Goal: Transaction & Acquisition: Download file/media

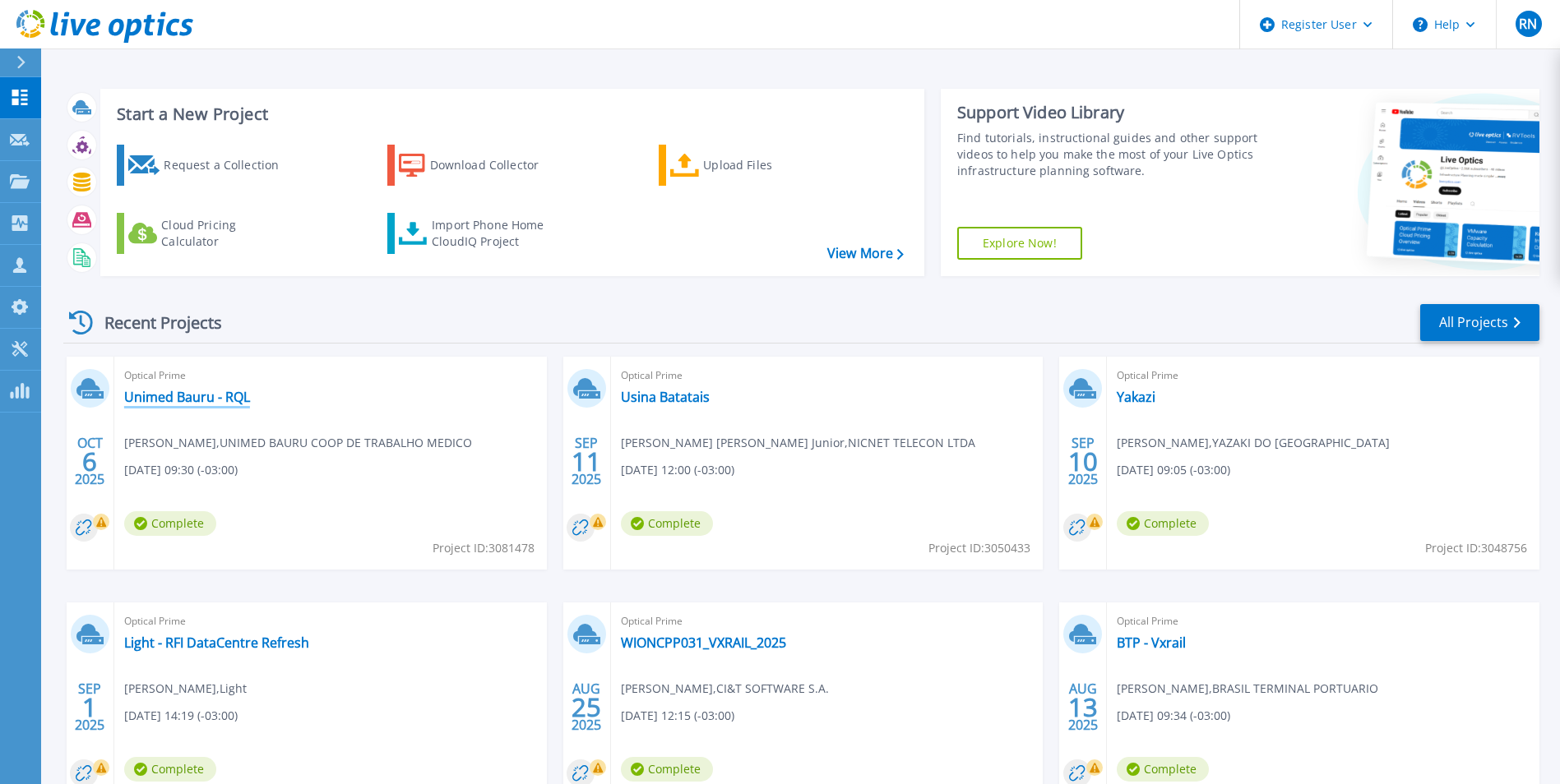
click at [224, 399] on link "Unimed Bauru - RQL" at bounding box center [187, 397] width 125 height 16
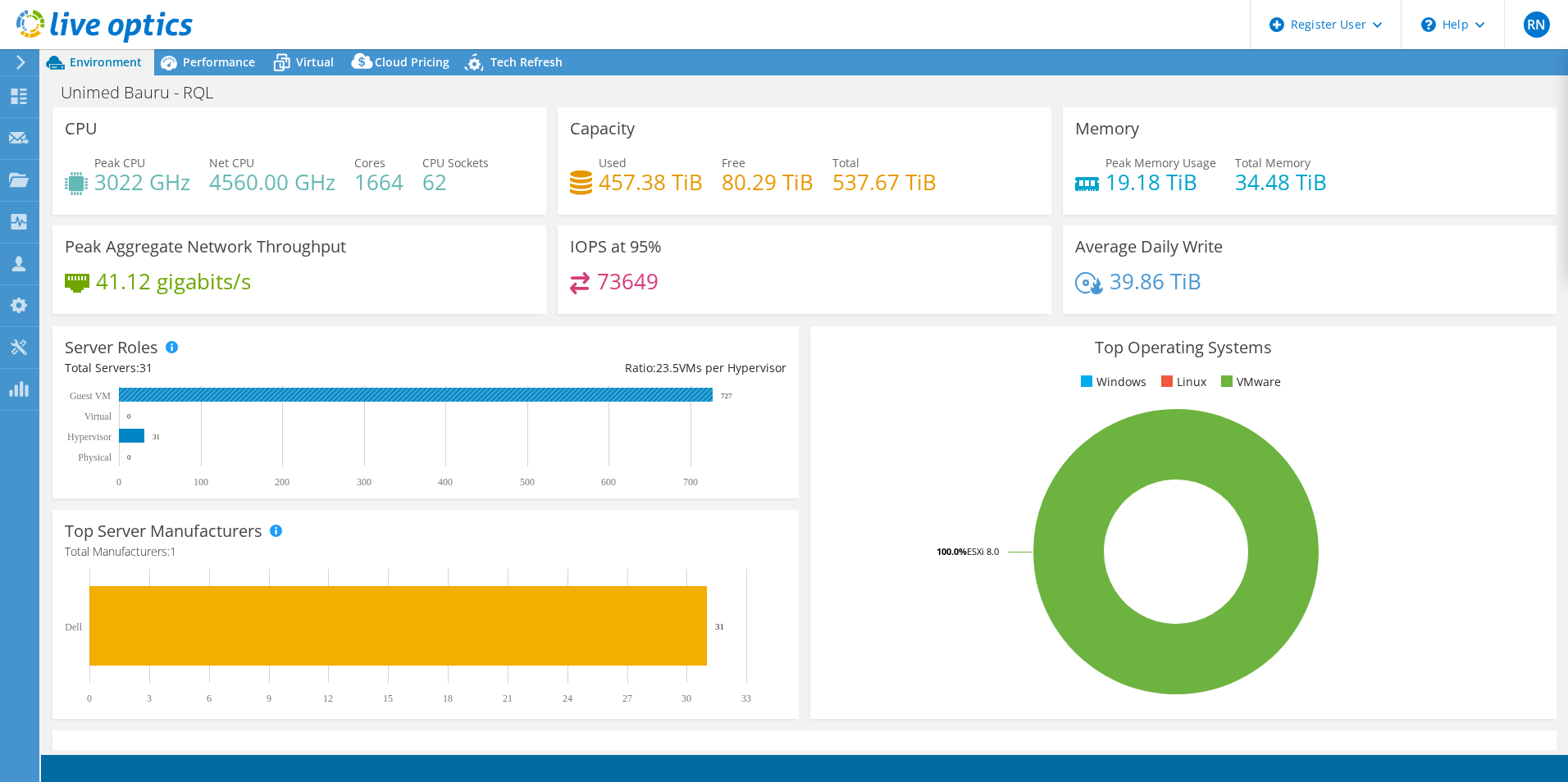
select select "USD"
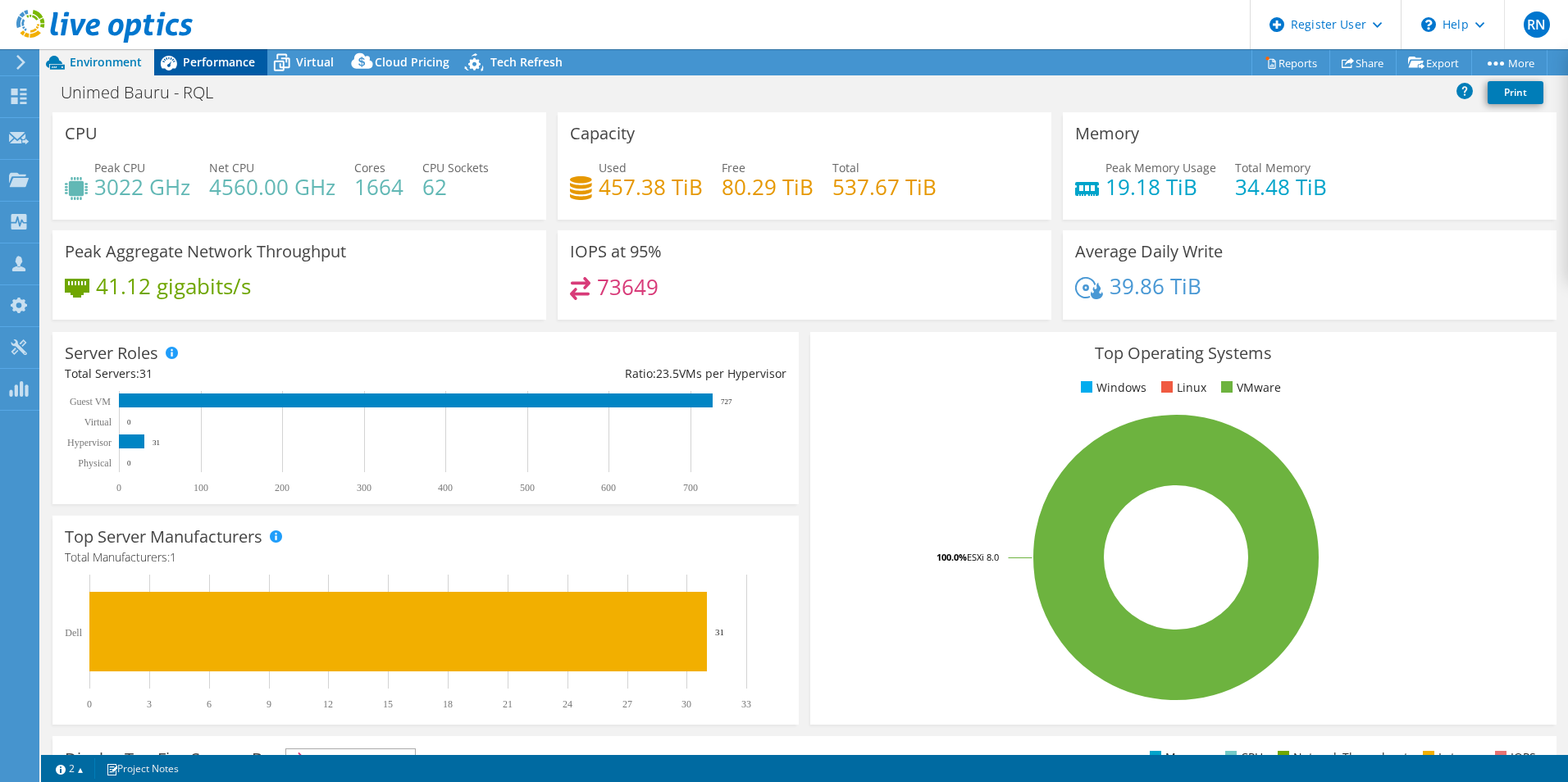
click at [203, 64] on span "Performance" at bounding box center [218, 62] width 72 height 15
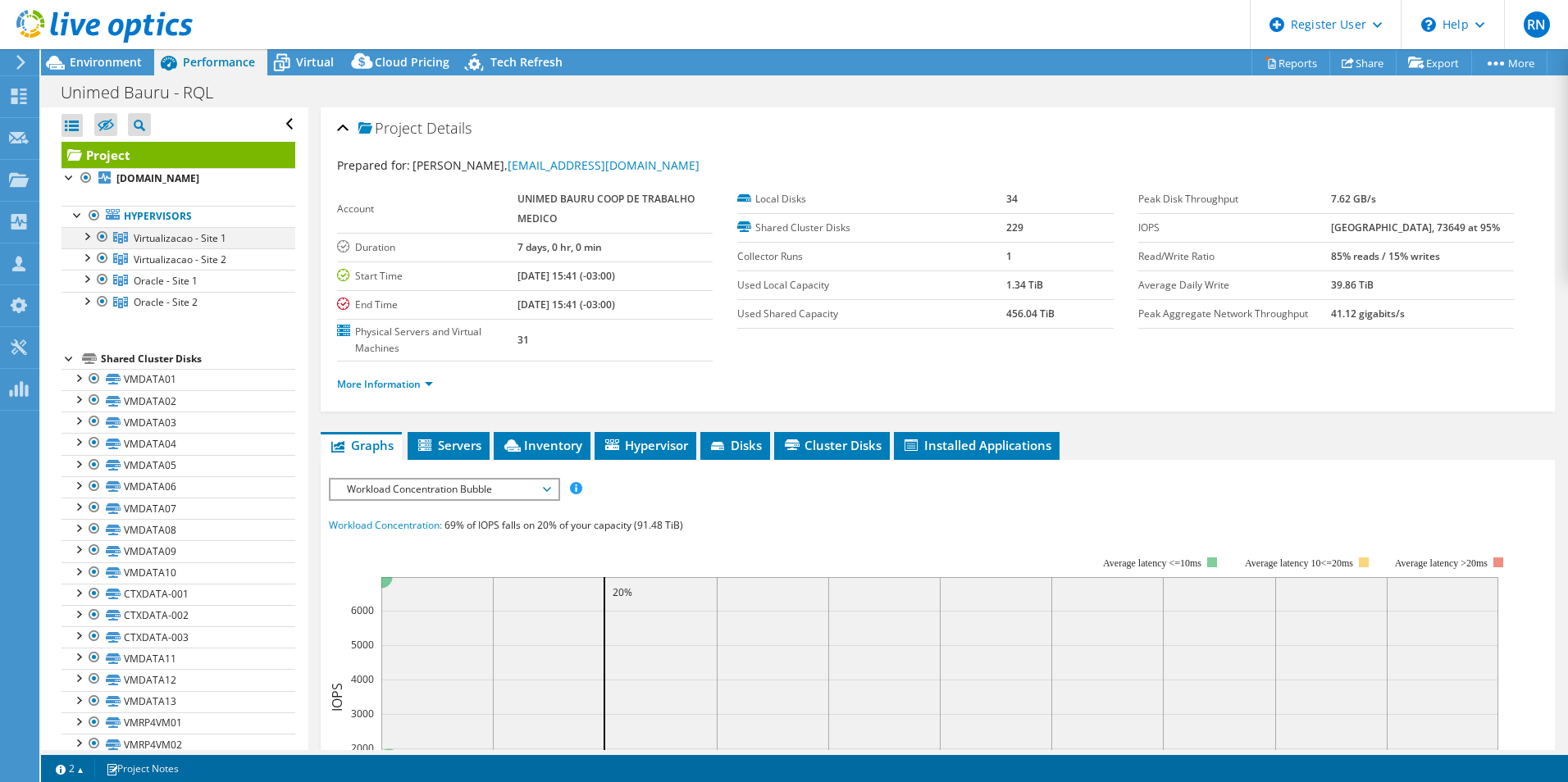
click at [88, 243] on div at bounding box center [85, 235] width 16 height 16
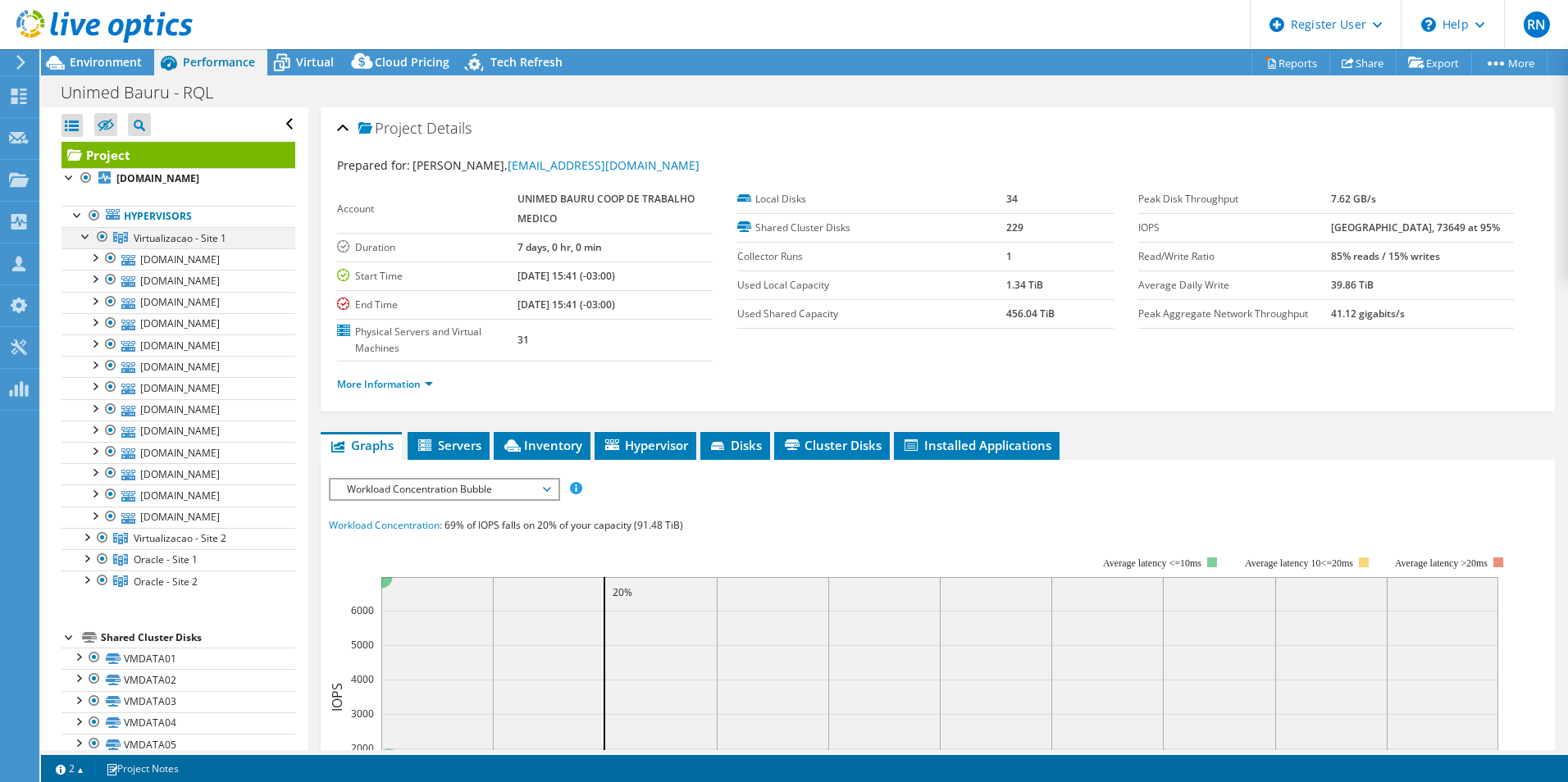
click at [88, 243] on div at bounding box center [85, 235] width 16 height 16
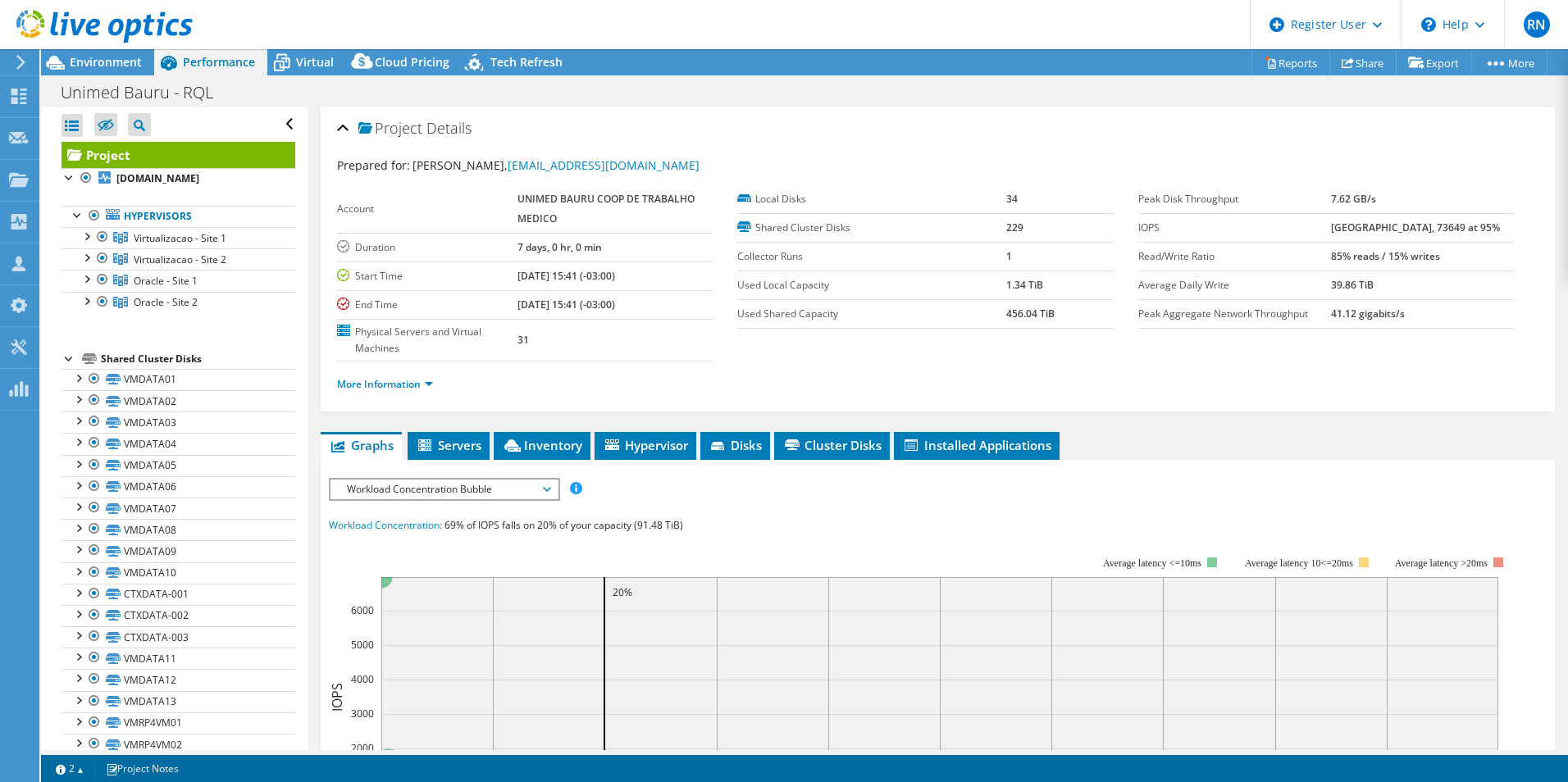
click at [70, 366] on div at bounding box center [69, 357] width 16 height 16
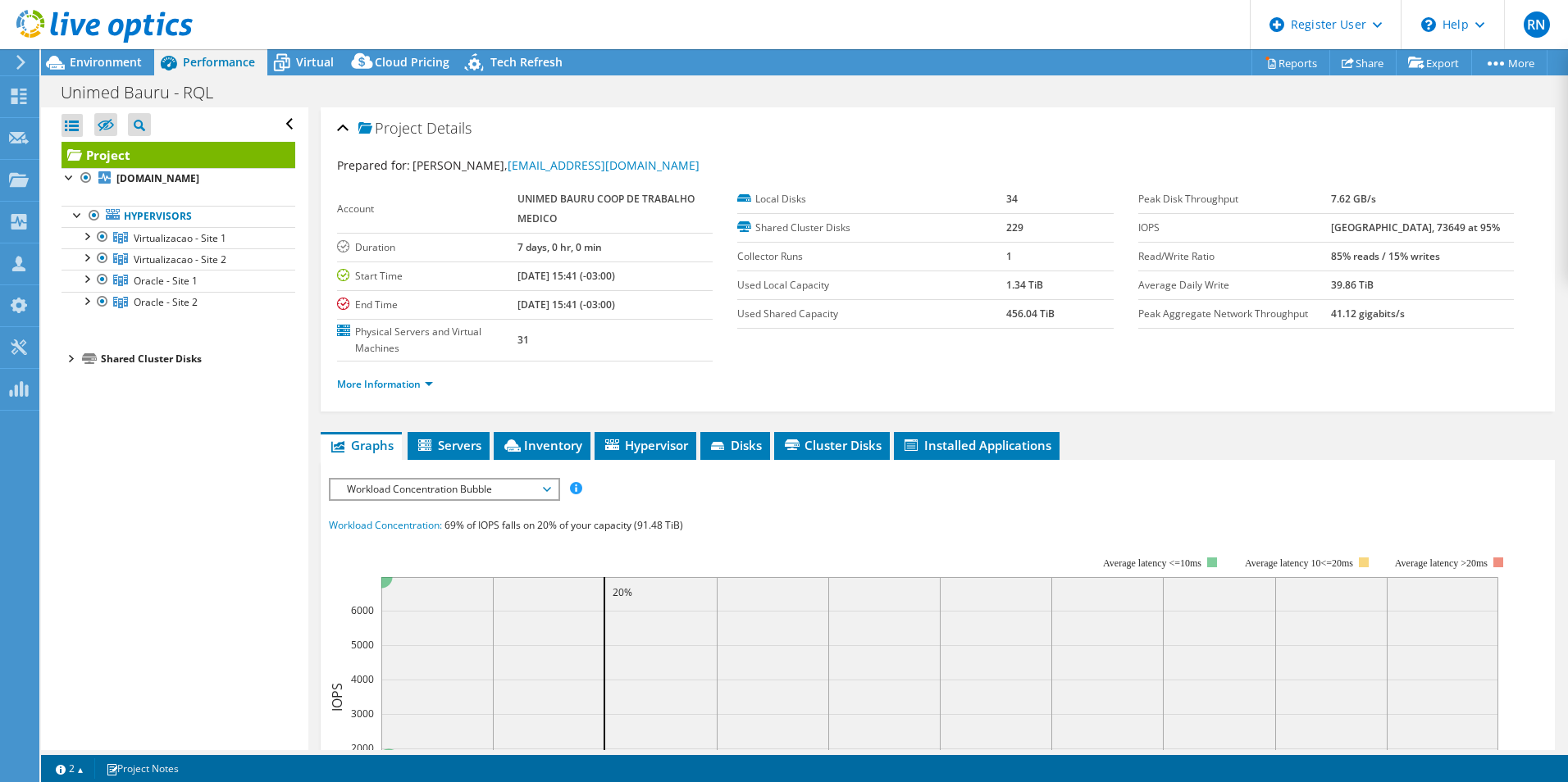
click at [243, 468] on div "Open All Close All Hide Excluded Nodes Project Tree Filter" at bounding box center [173, 429] width 266 height 643
click at [639, 386] on ul "More Information" at bounding box center [938, 382] width 1202 height 22
click at [194, 485] on div "Open All Close All Hide Excluded Nodes Project Tree Filter" at bounding box center [173, 429] width 266 height 643
drag, startPoint x: 103, startPoint y: 296, endPoint x: 98, endPoint y: 314, distance: 18.7
click at [103, 289] on div at bounding box center [102, 279] width 16 height 19
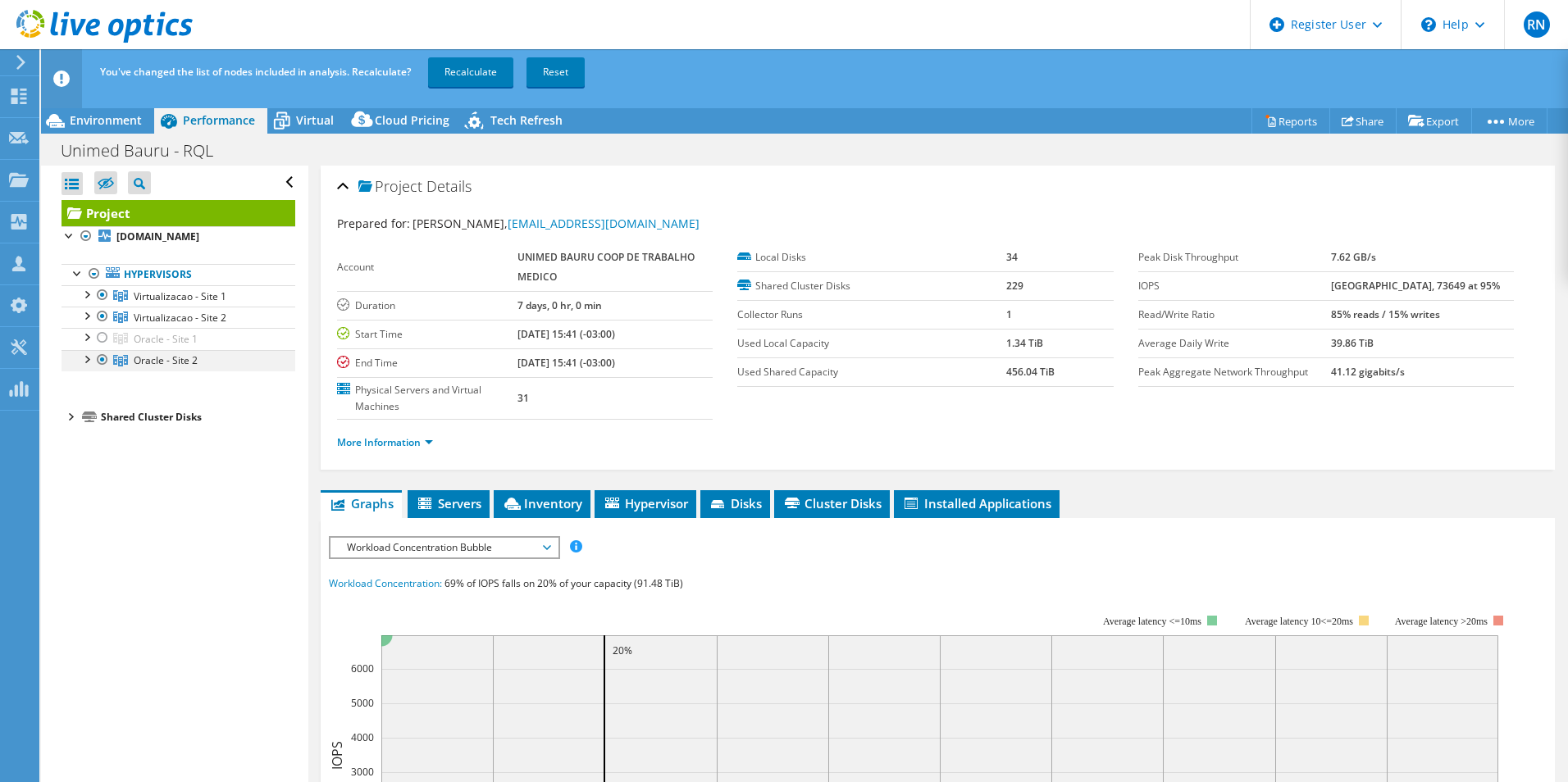
click at [103, 369] on div at bounding box center [102, 359] width 16 height 19
click at [491, 67] on link "Recalculate" at bounding box center [470, 72] width 85 height 30
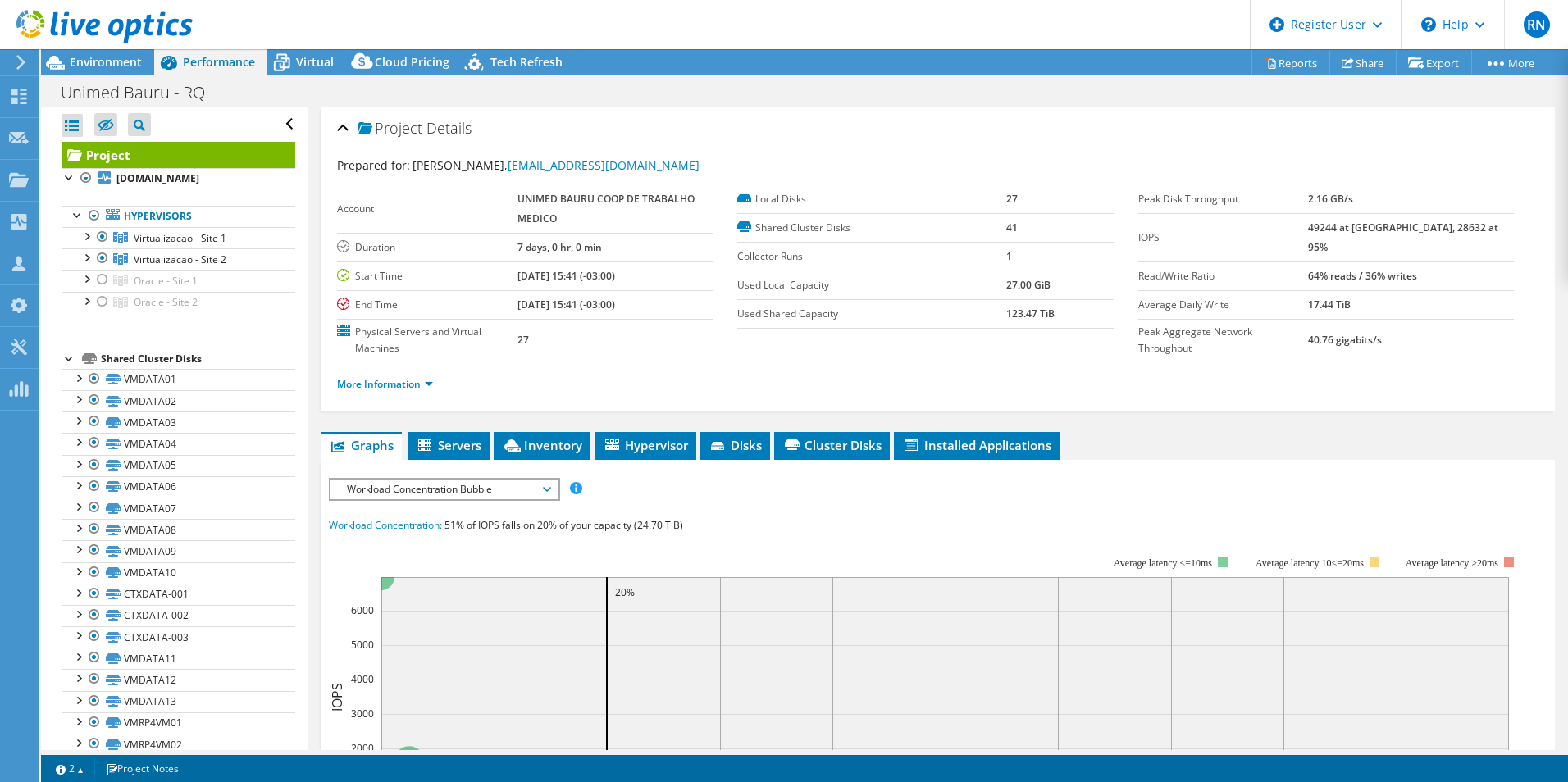
click at [69, 366] on div at bounding box center [69, 357] width 16 height 16
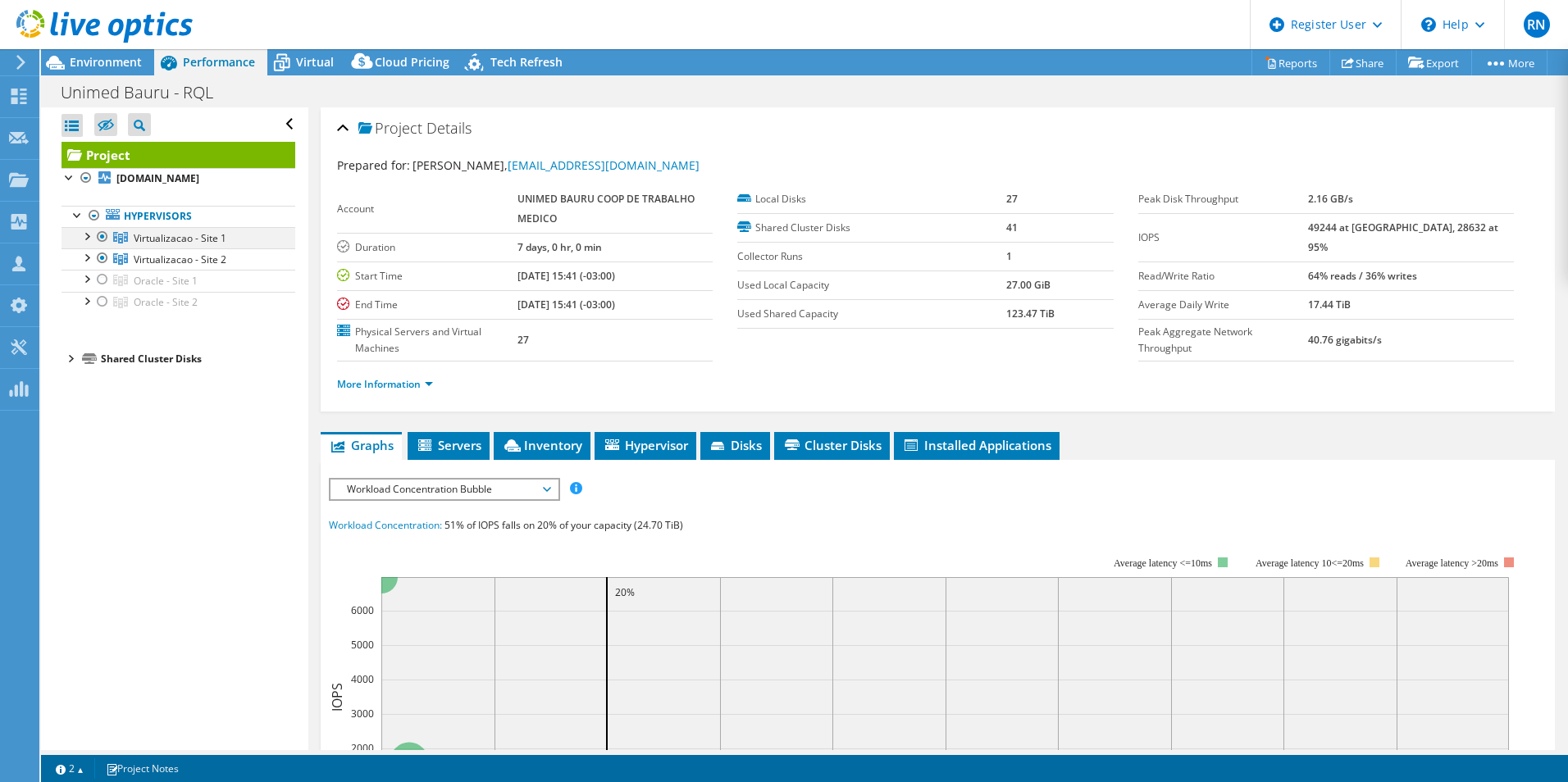
click at [86, 243] on div at bounding box center [85, 235] width 16 height 16
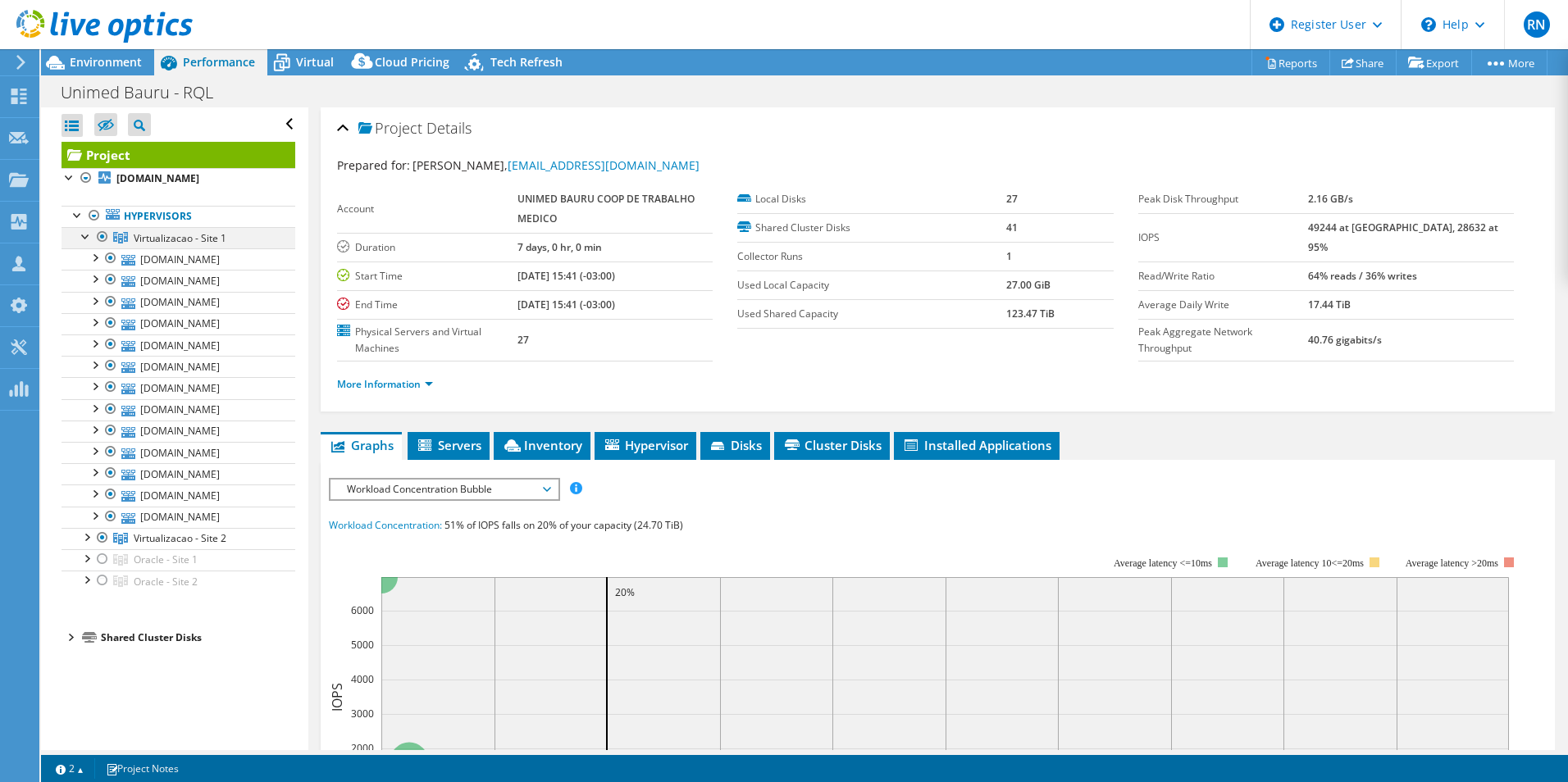
click at [86, 243] on div at bounding box center [85, 235] width 16 height 16
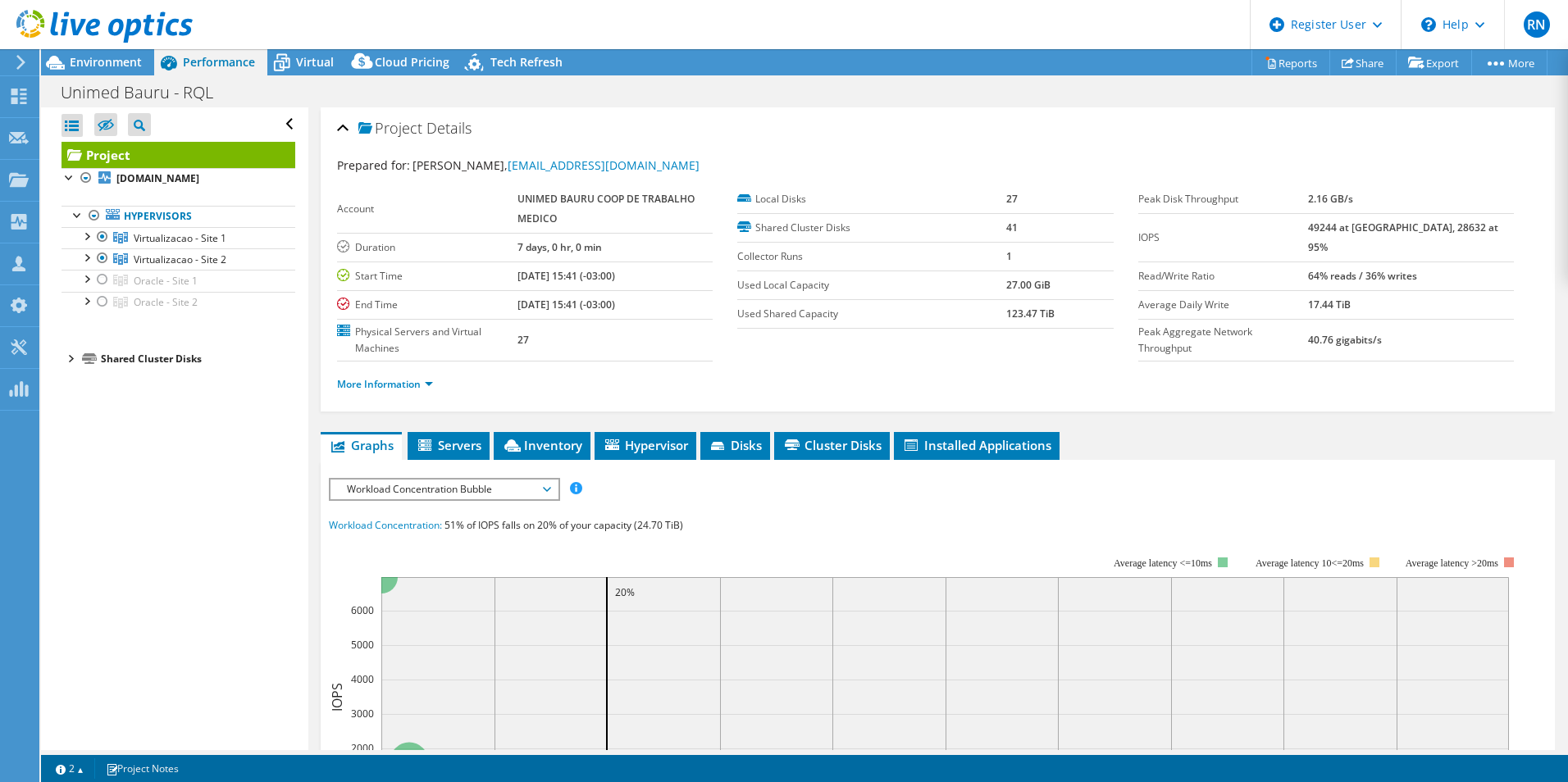
click at [227, 559] on div "Open All Close All Hide Excluded Nodes Project Tree Filter" at bounding box center [173, 429] width 266 height 643
click at [829, 379] on ul "More Information" at bounding box center [938, 382] width 1202 height 22
click at [184, 185] on b "[DOMAIN_NAME]" at bounding box center [158, 178] width 83 height 14
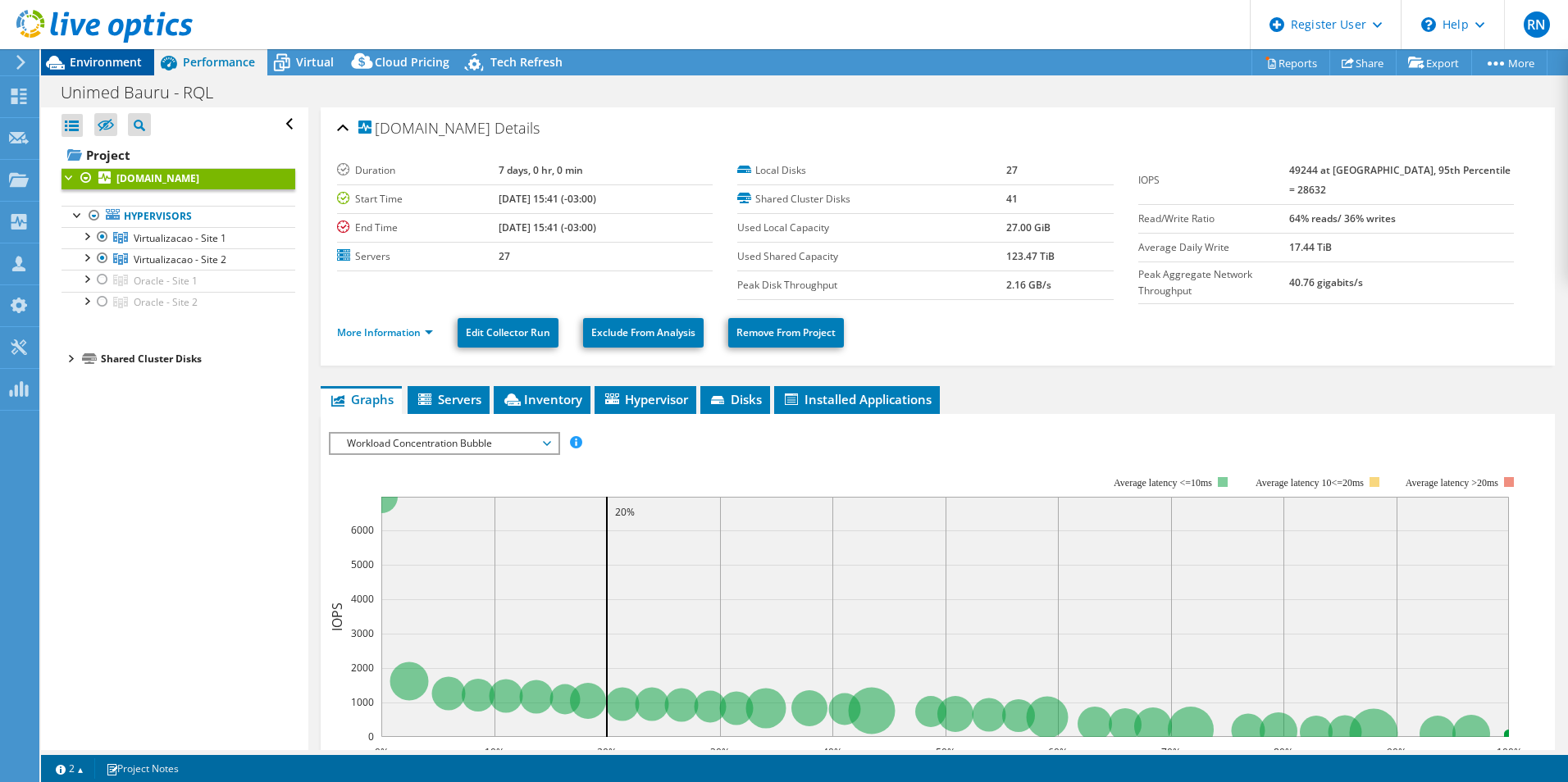
click at [101, 67] on span "Environment" at bounding box center [105, 62] width 72 height 15
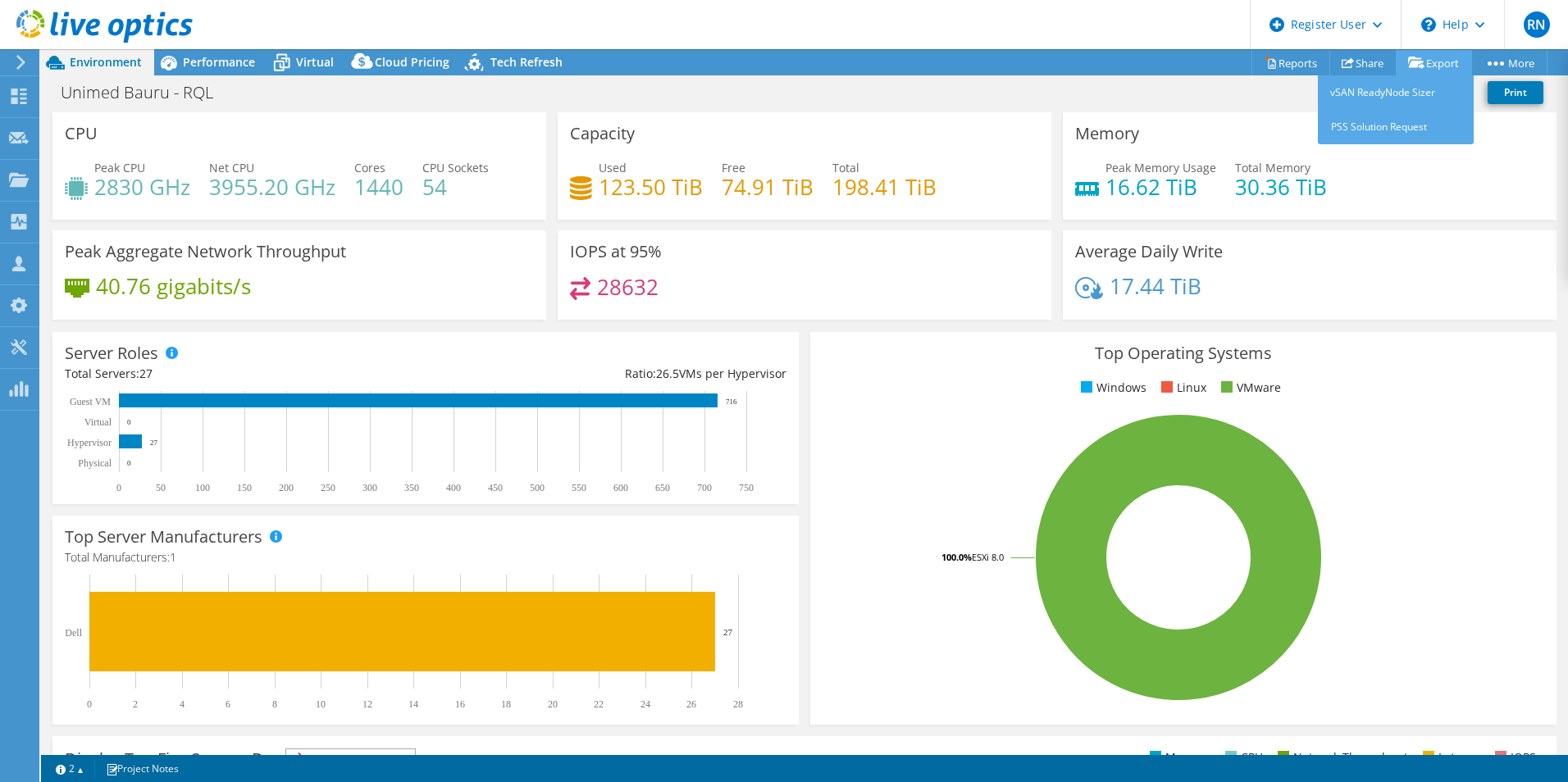
click at [1440, 57] on link "Export" at bounding box center [1434, 63] width 76 height 25
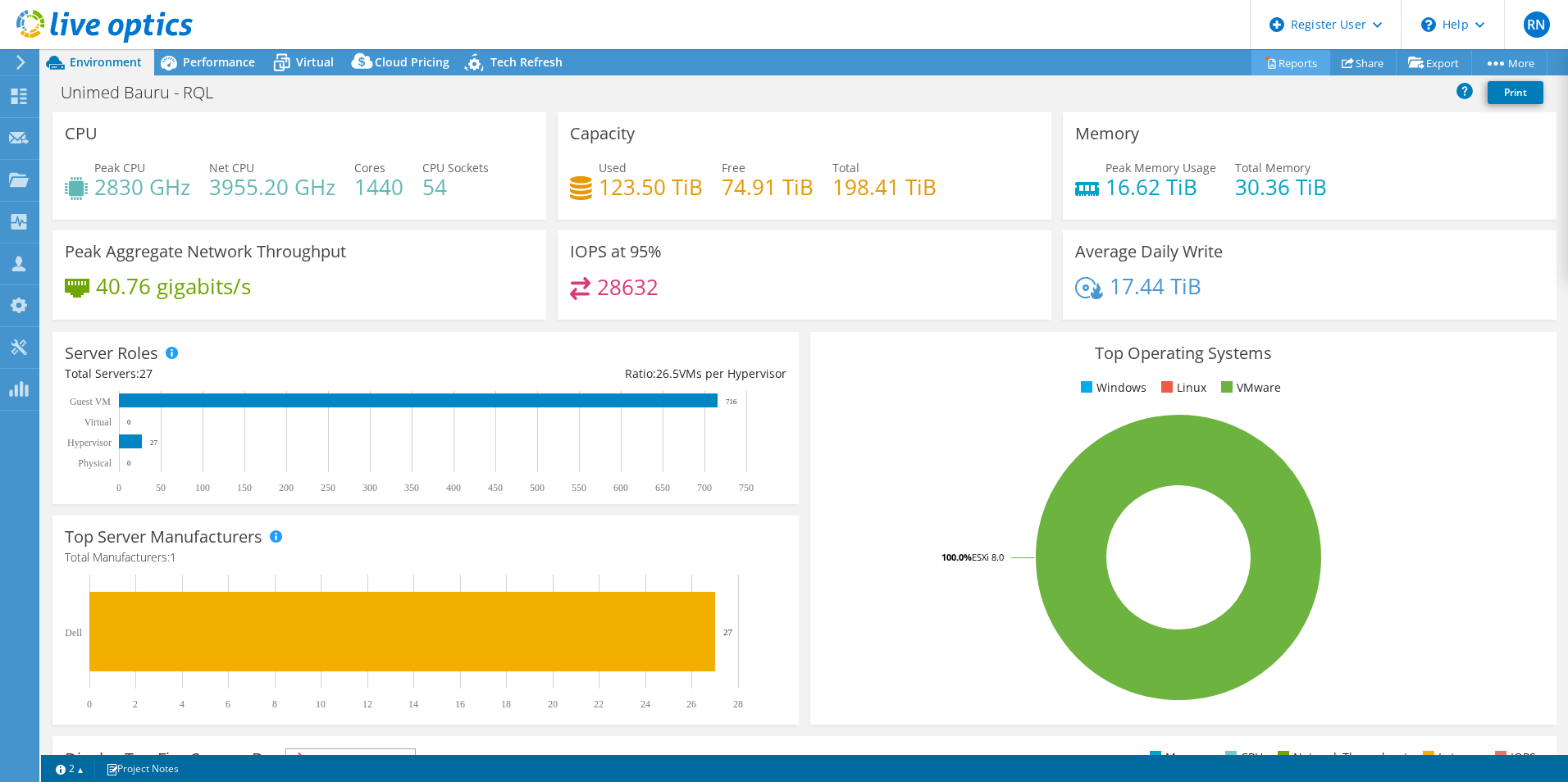
click at [1290, 65] on link "Reports" at bounding box center [1291, 63] width 79 height 25
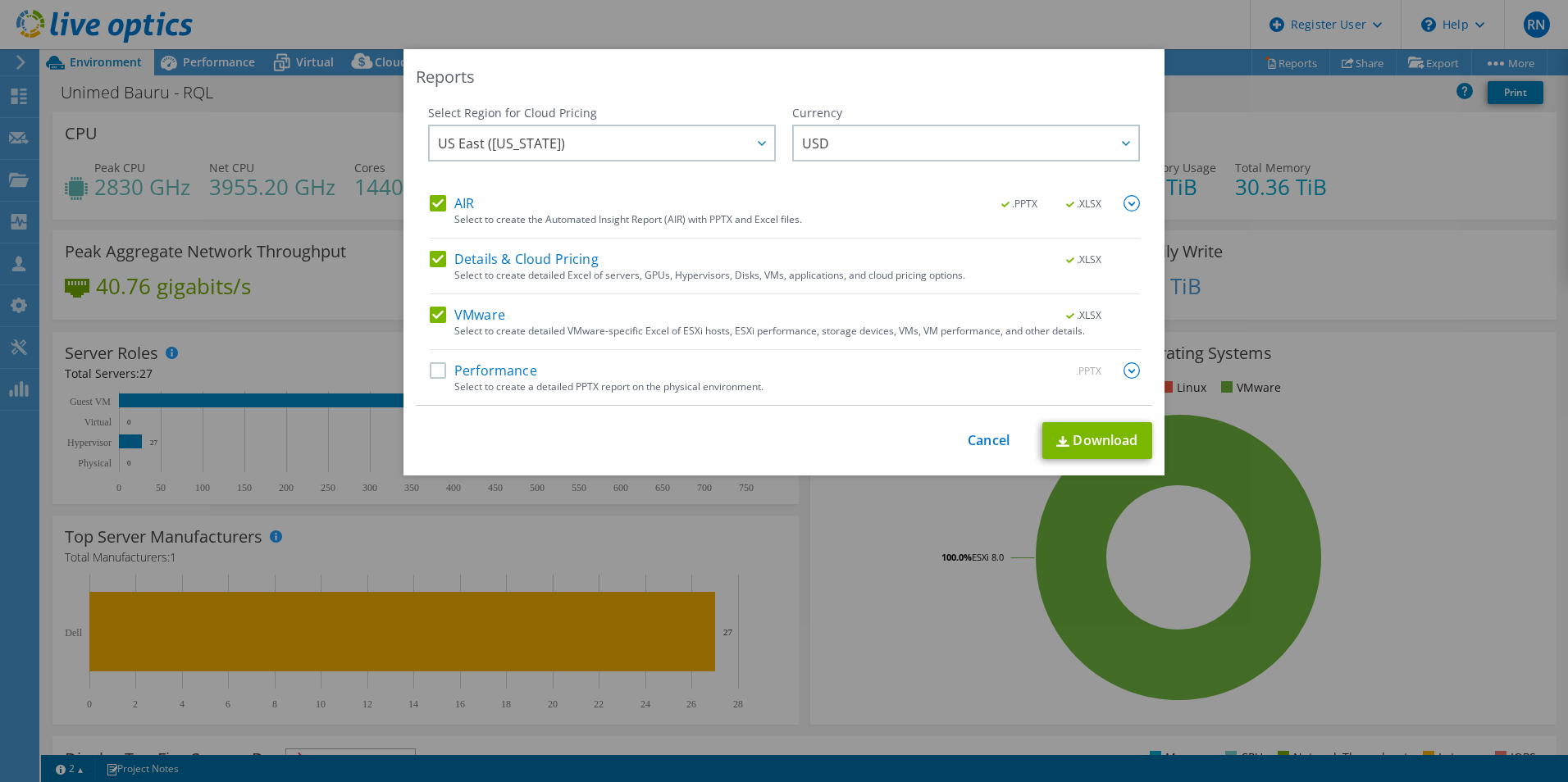
click at [496, 373] on label "Performance" at bounding box center [483, 370] width 107 height 16
click at [0, 0] on input "Performance" at bounding box center [0, 0] width 0 height 0
click at [485, 370] on label "Performance" at bounding box center [483, 370] width 107 height 16
click at [0, 0] on input "Performance" at bounding box center [0, 0] width 0 height 0
click at [489, 256] on label "Details & Cloud Pricing" at bounding box center [514, 259] width 169 height 16
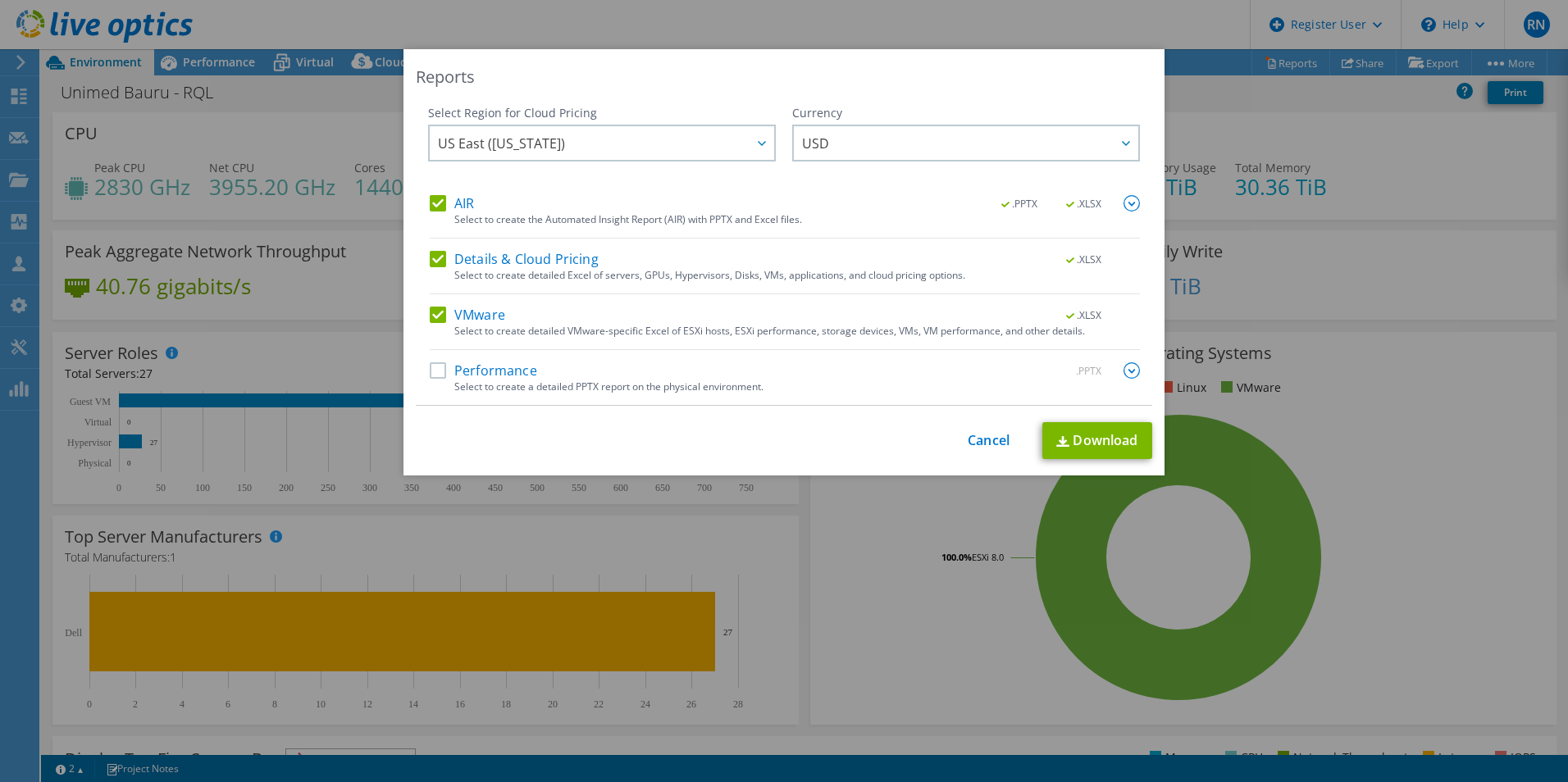
click at [0, 0] on input "Details & Cloud Pricing" at bounding box center [0, 0] width 0 height 0
click at [447, 195] on label "AIR" at bounding box center [452, 203] width 44 height 16
click at [0, 0] on input "AIR" at bounding box center [0, 0] width 0 height 0
click at [1102, 440] on link "Download" at bounding box center [1098, 440] width 110 height 37
click at [970, 441] on link "Cancel" at bounding box center [988, 440] width 41 height 15
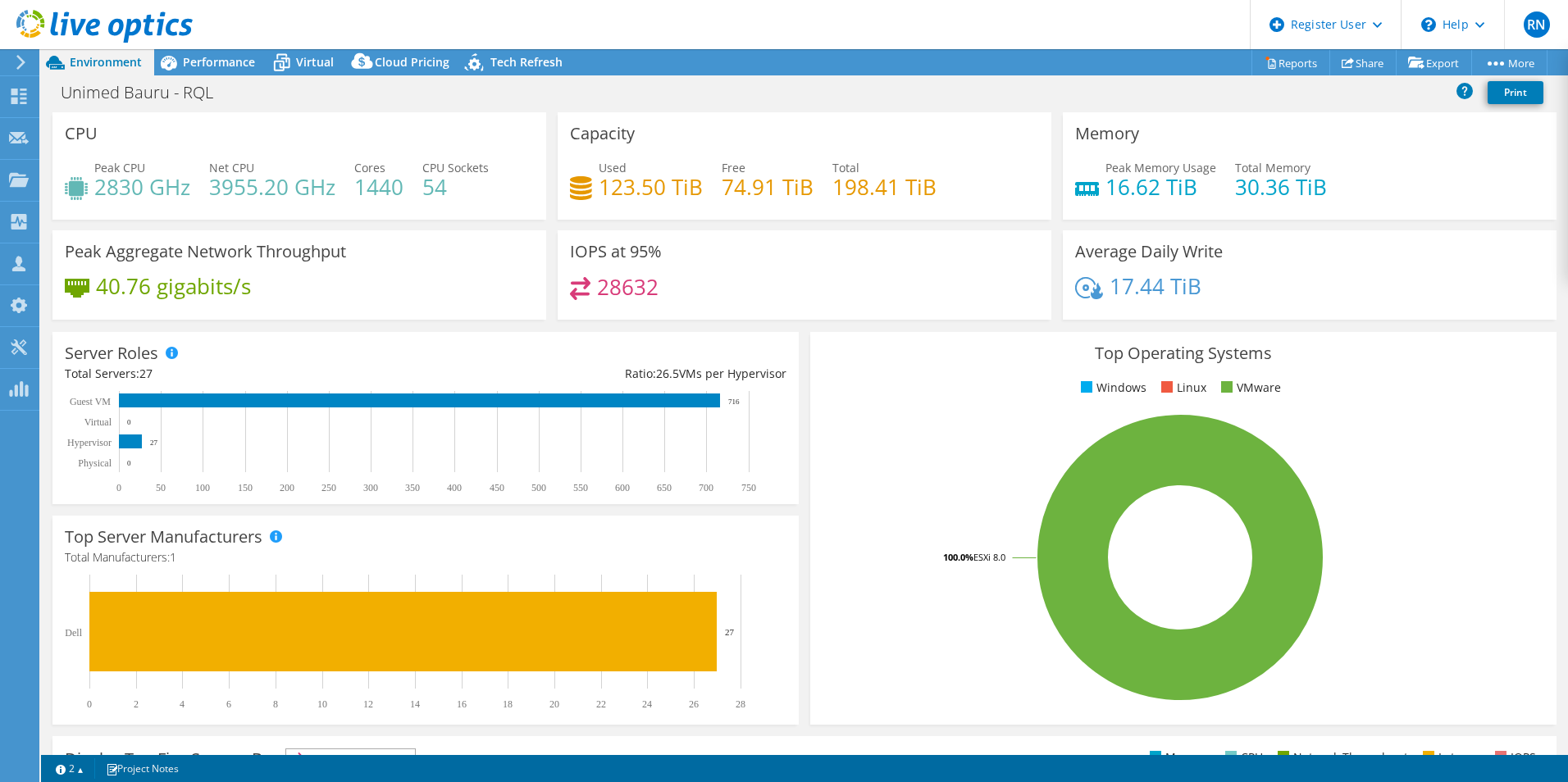
click at [874, 384] on ul "Windows Linux VMware" at bounding box center [1183, 388] width 721 height 19
click at [205, 54] on span "Performance" at bounding box center [218, 62] width 72 height 15
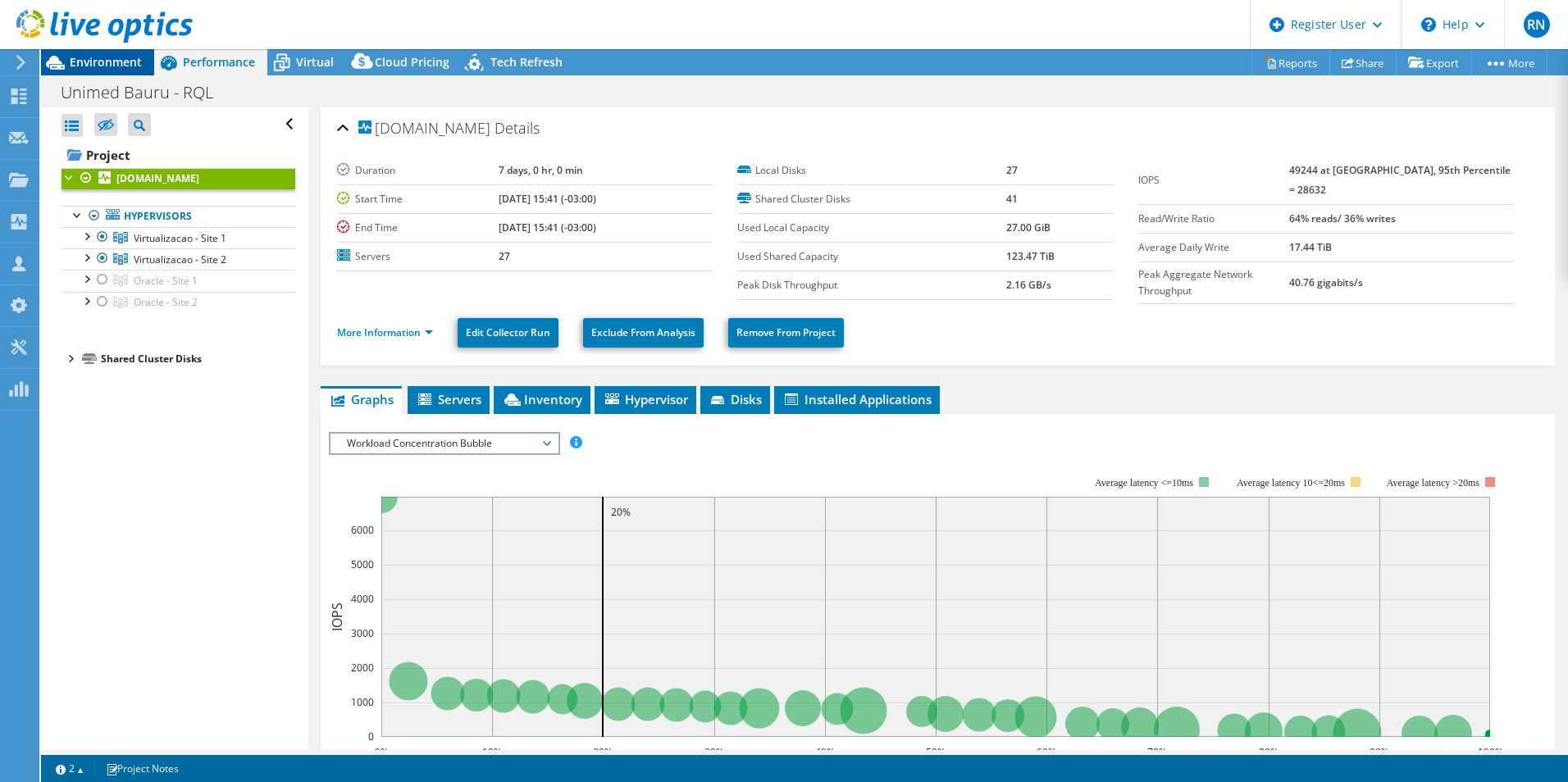
click at [92, 60] on span "Environment" at bounding box center [105, 62] width 72 height 15
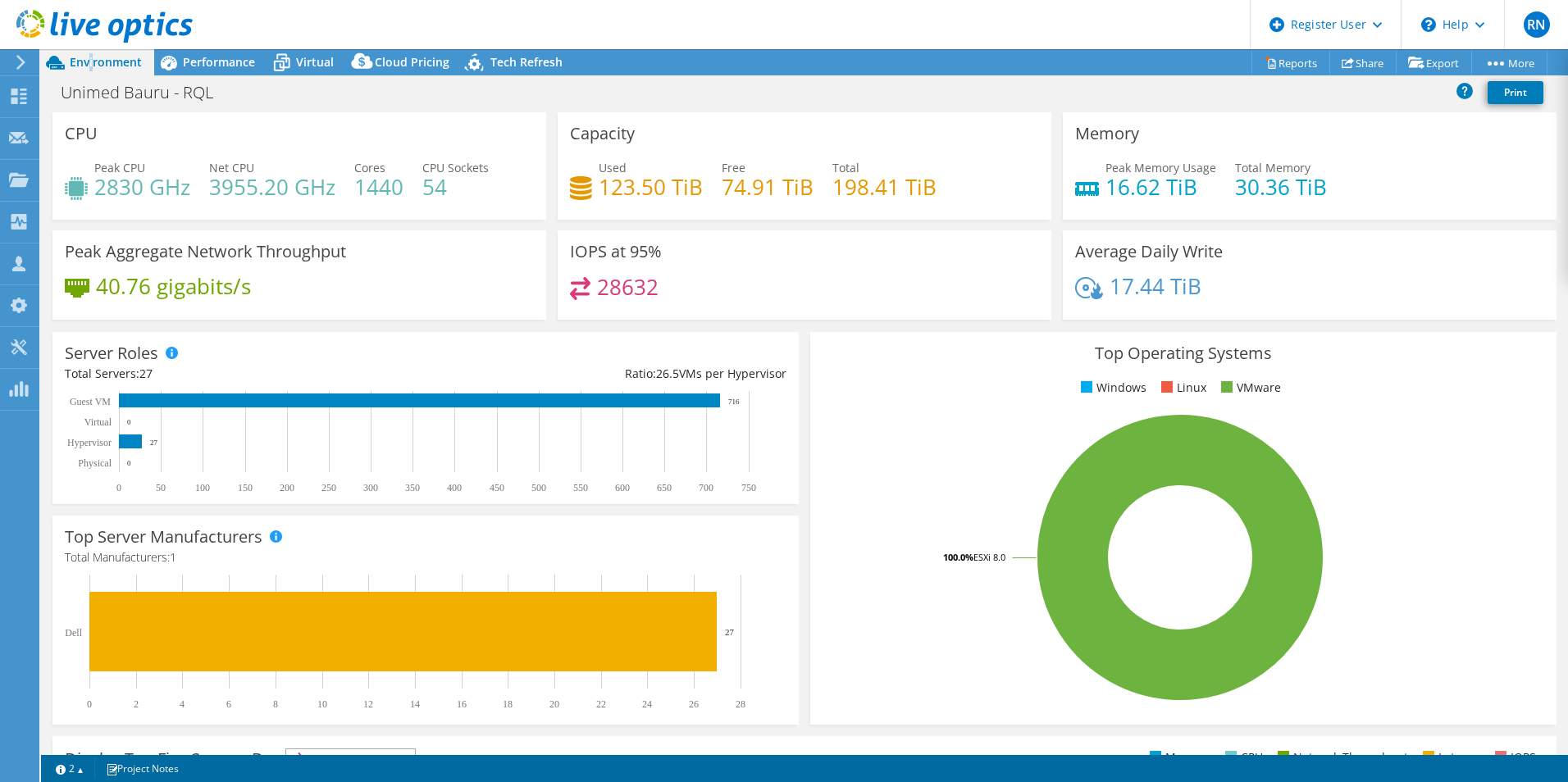
click at [1450, 509] on rect at bounding box center [1181, 557] width 715 height 287
drag, startPoint x: 117, startPoint y: 186, endPoint x: 187, endPoint y: 187, distance: 70.0
click at [187, 187] on h4 "2830 GHz" at bounding box center [142, 186] width 96 height 18
click at [21, 93] on use at bounding box center [19, 96] width 15 height 15
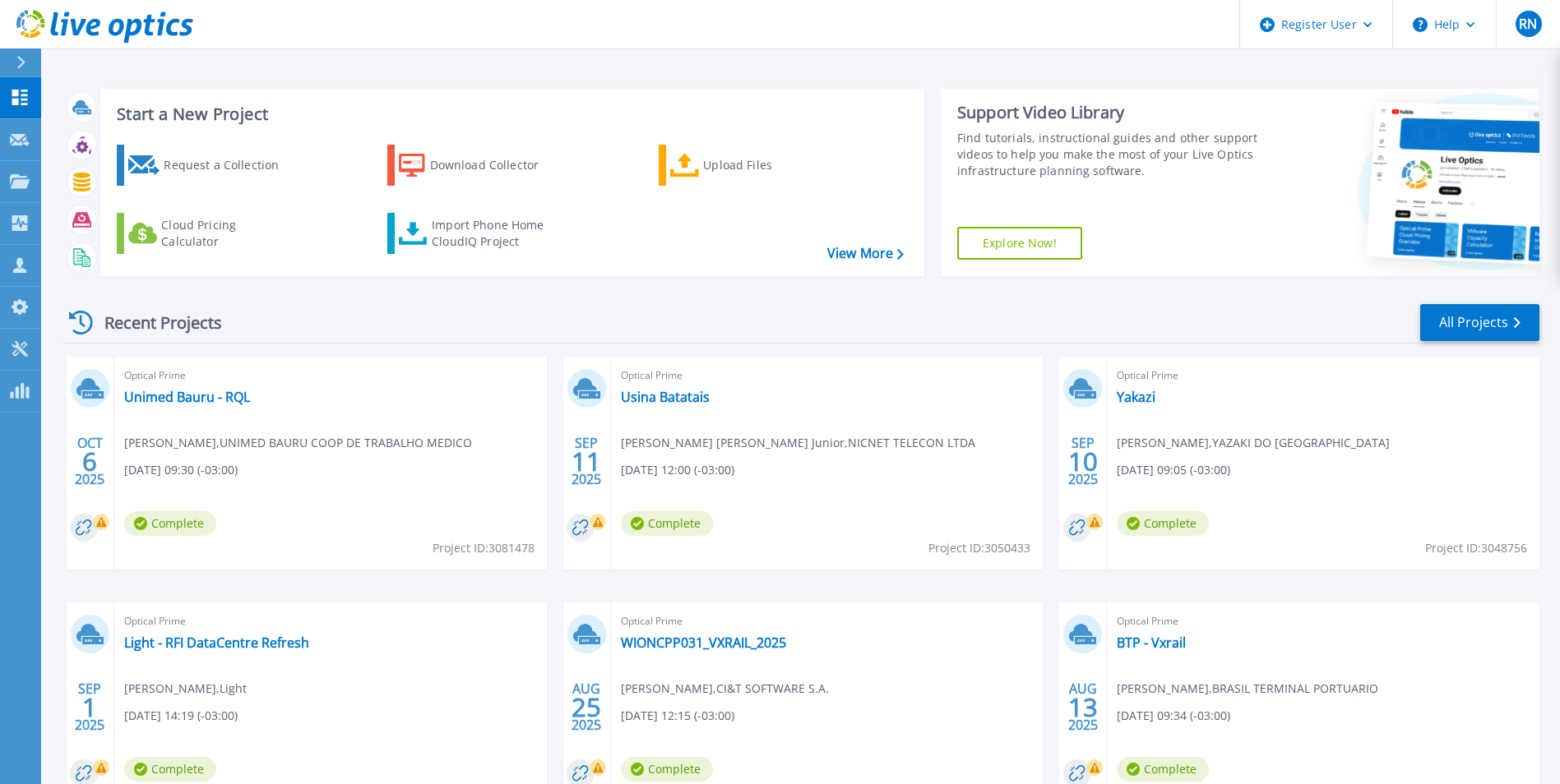
click at [526, 551] on span "Project ID: 3081478" at bounding box center [483, 548] width 102 height 18
copy span "3081478"
click at [332, 538] on div "Optical Prime Unimed Bauru - RQL Fernando Novelli , UNIMED BAURU COOP DE TRABAL…" at bounding box center [331, 463] width 432 height 213
click at [777, 303] on div "Recent Projects All Projects" at bounding box center [801, 323] width 1476 height 41
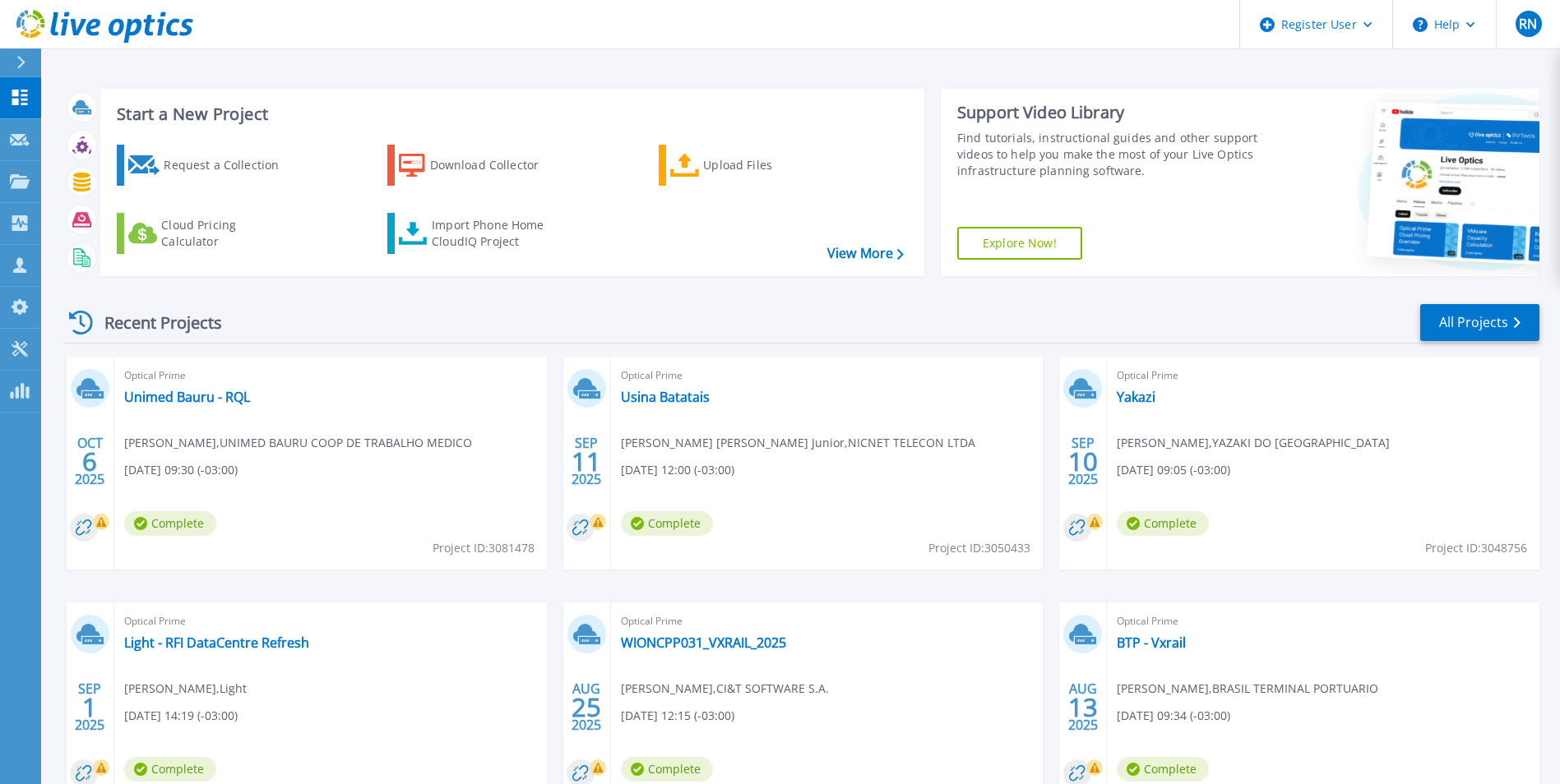
click at [632, 46] on header "Register User Help RN Dell User Raquel Nava Raquel.Nava@dell.com Dell My Profil…" at bounding box center [780, 25] width 1560 height 49
